Goal: Information Seeking & Learning: Learn about a topic

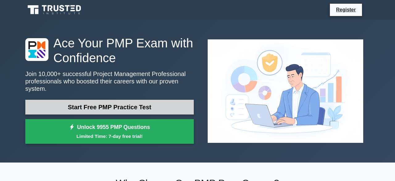
click at [91, 102] on link "Start Free PMP Practice Test" at bounding box center [109, 107] width 168 height 15
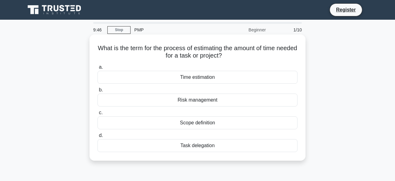
click at [206, 77] on div "Time estimation" at bounding box center [198, 77] width 200 height 13
click at [98, 69] on input "a. Time estimation" at bounding box center [98, 67] width 0 height 4
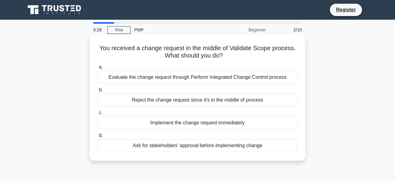
click at [208, 151] on div "Ask for stakeholders' approval before implementing change" at bounding box center [198, 145] width 200 height 13
click at [98, 138] on input "d. Ask for stakeholders' approval before implementing change" at bounding box center [98, 136] width 0 height 4
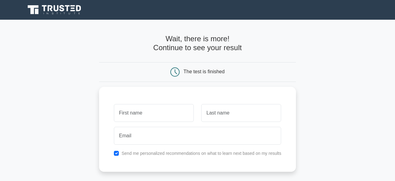
click at [225, 55] on div "Wait, there is more! Continue to see your result" at bounding box center [197, 46] width 197 height 23
